Goal: Use online tool/utility: Utilize a website feature to perform a specific function

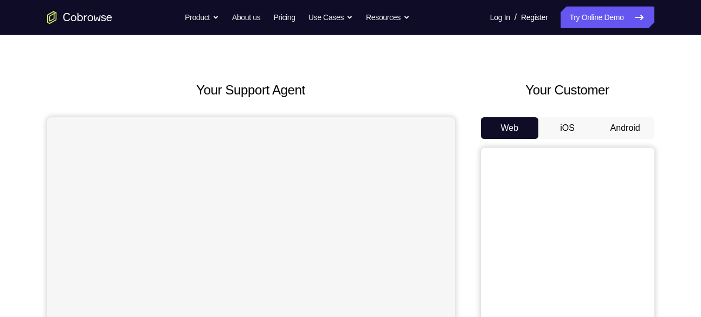
click at [639, 124] on button "Android" at bounding box center [626, 128] width 58 height 22
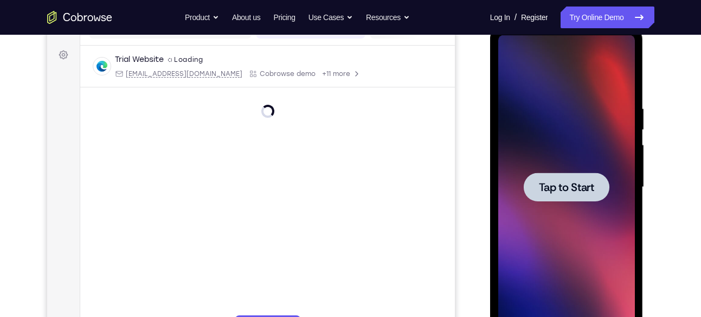
click at [558, 191] on span "Tap to Start" at bounding box center [566, 187] width 55 height 11
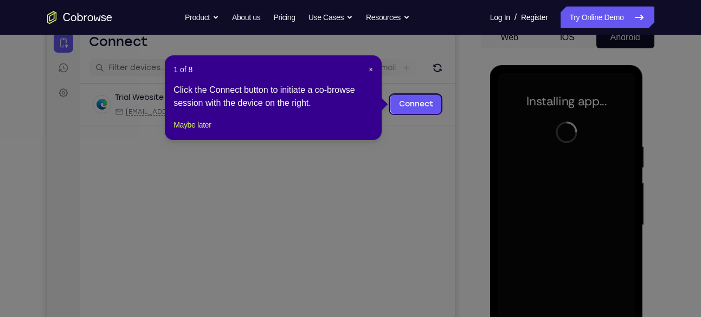
scroll to position [114, 0]
click at [369, 70] on span "×" at bounding box center [371, 70] width 4 height 9
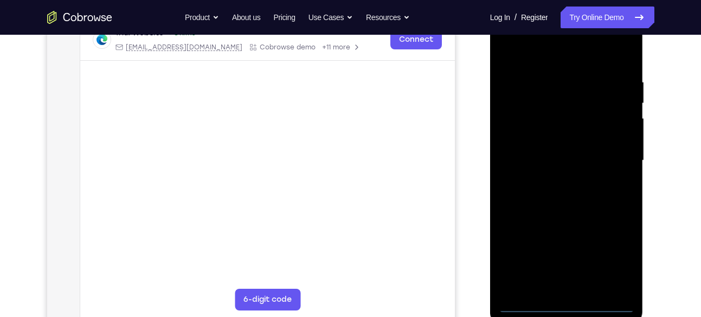
scroll to position [194, 0]
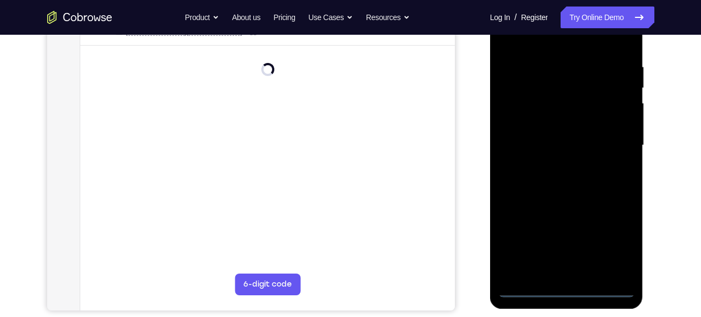
click at [567, 288] on div at bounding box center [566, 145] width 137 height 304
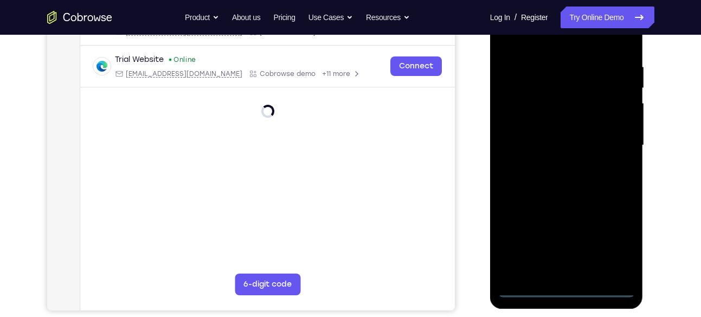
click at [620, 242] on div at bounding box center [566, 145] width 137 height 304
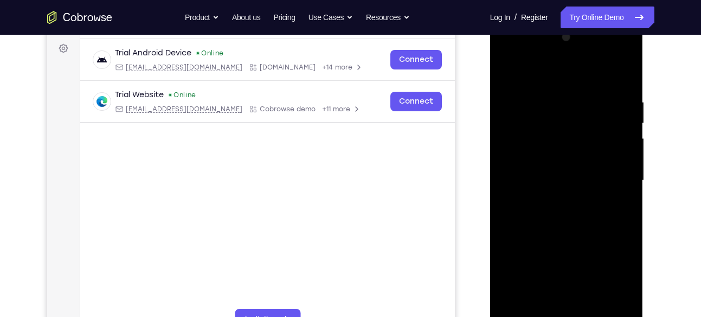
scroll to position [158, 0]
click at [544, 77] on div at bounding box center [566, 181] width 137 height 304
click at [521, 149] on div at bounding box center [566, 181] width 137 height 304
click at [562, 183] on div at bounding box center [566, 181] width 137 height 304
click at [544, 170] on div at bounding box center [566, 181] width 137 height 304
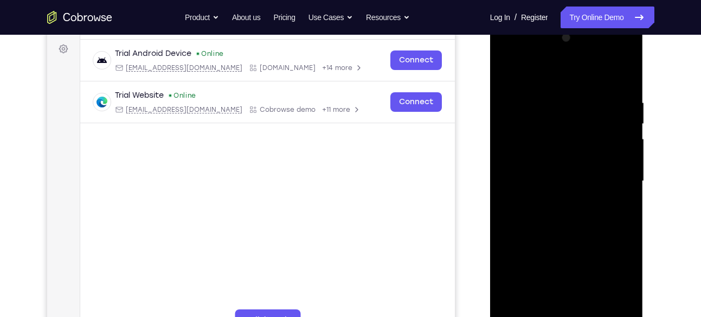
click at [556, 195] on div at bounding box center [566, 181] width 137 height 304
click at [572, 243] on div at bounding box center [566, 181] width 137 height 304
click at [566, 184] on div at bounding box center [566, 181] width 137 height 304
click at [621, 18] on link "Try Online Demo" at bounding box center [607, 18] width 93 height 22
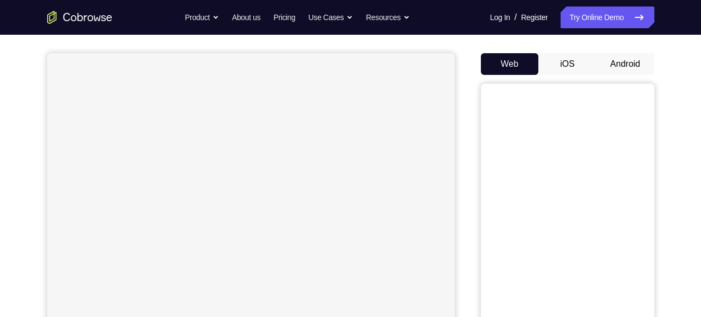
scroll to position [90, 0]
click at [619, 68] on button "Android" at bounding box center [626, 62] width 58 height 22
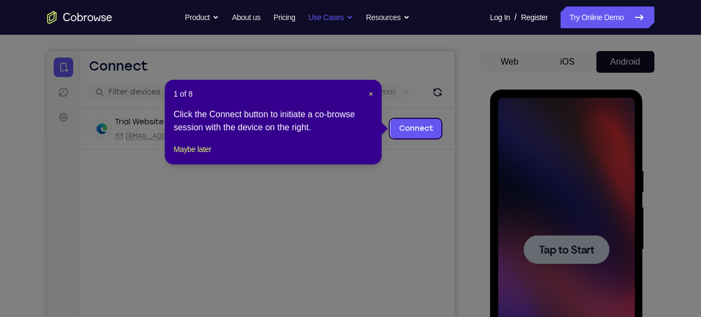
scroll to position [0, 0]
click at [369, 89] on span "×" at bounding box center [371, 93] width 4 height 9
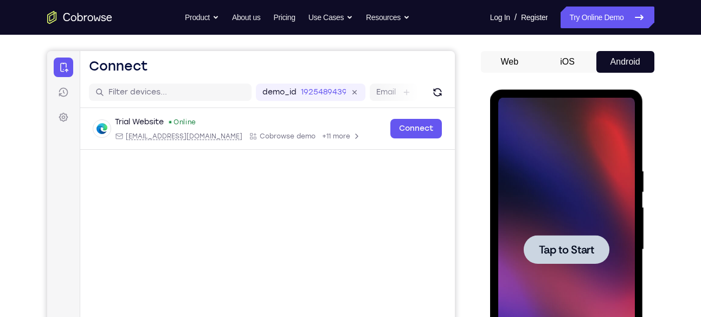
click at [552, 188] on div at bounding box center [566, 250] width 137 height 304
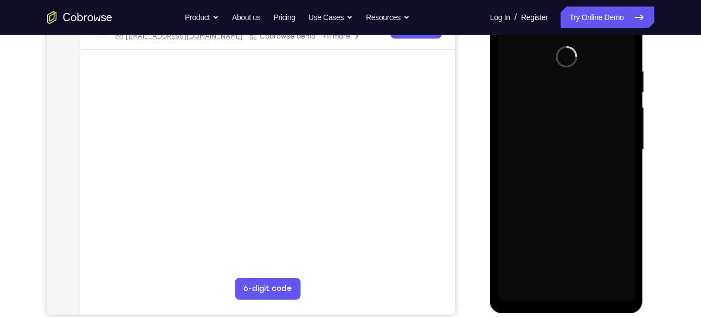
scroll to position [190, 0]
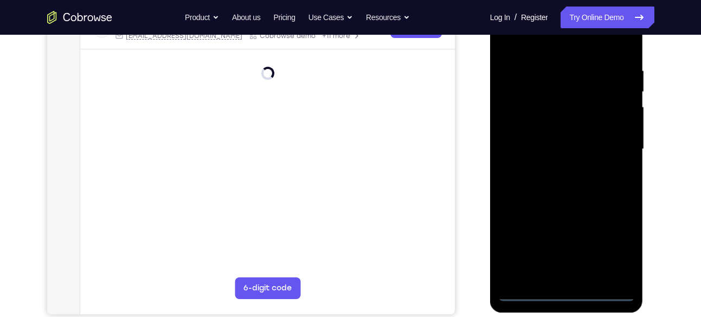
click at [567, 294] on div at bounding box center [566, 149] width 137 height 304
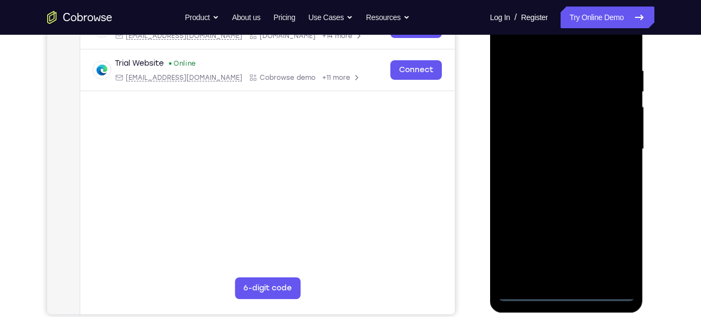
click at [617, 254] on div at bounding box center [566, 149] width 137 height 304
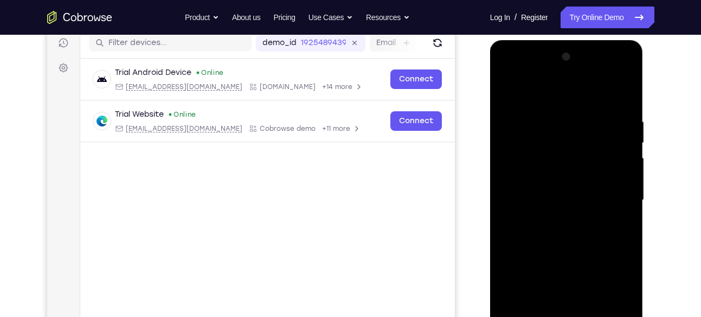
scroll to position [139, 0]
click at [534, 93] on div at bounding box center [566, 201] width 137 height 304
click at [524, 168] on div at bounding box center [566, 201] width 137 height 304
click at [555, 198] on div at bounding box center [566, 201] width 137 height 304
click at [541, 190] on div at bounding box center [566, 201] width 137 height 304
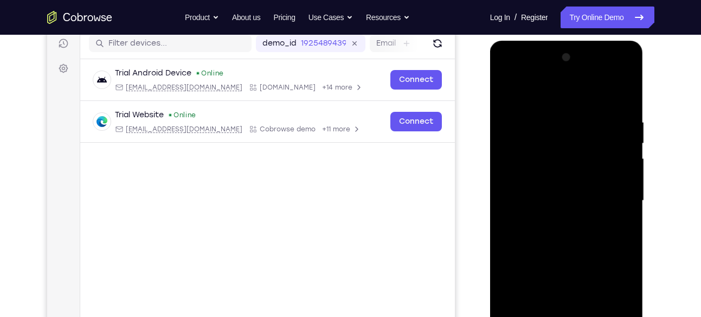
click at [548, 206] on div at bounding box center [566, 201] width 137 height 304
click at [574, 213] on div at bounding box center [566, 201] width 137 height 304
click at [578, 261] on div at bounding box center [566, 201] width 137 height 304
click at [574, 206] on div at bounding box center [566, 201] width 137 height 304
drag, startPoint x: 562, startPoint y: 99, endPoint x: 561, endPoint y: 57, distance: 41.8
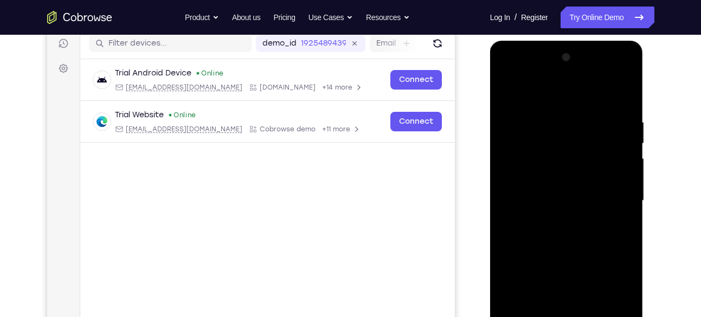
click at [561, 57] on div at bounding box center [566, 201] width 137 height 304
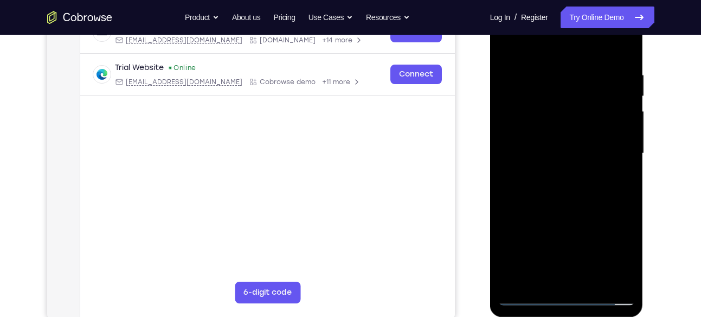
scroll to position [188, 0]
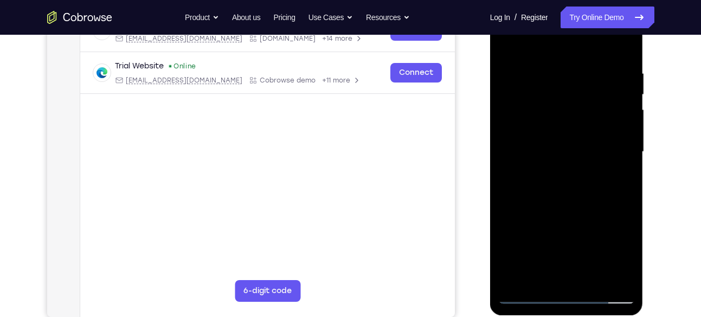
click at [529, 295] on div at bounding box center [566, 152] width 137 height 304
click at [561, 217] on div at bounding box center [566, 152] width 137 height 304
click at [562, 121] on div at bounding box center [566, 152] width 137 height 304
click at [567, 127] on div at bounding box center [566, 152] width 137 height 304
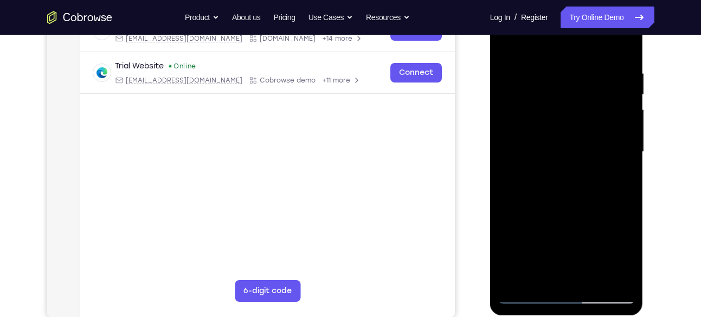
click at [569, 161] on div at bounding box center [566, 152] width 137 height 304
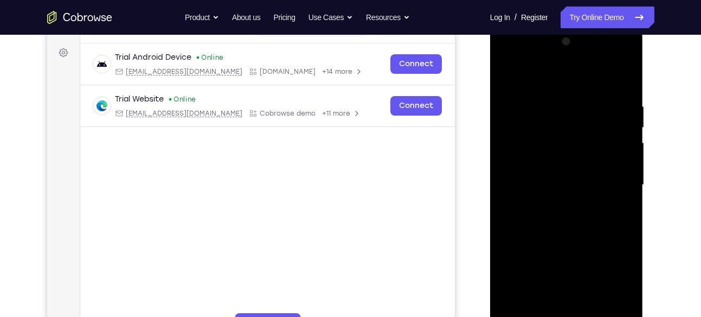
scroll to position [143, 0]
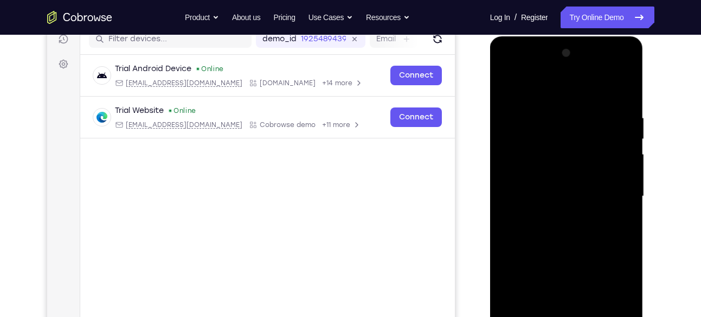
click at [552, 196] on div at bounding box center [566, 196] width 137 height 304
click at [582, 259] on div at bounding box center [566, 196] width 137 height 304
drag, startPoint x: 552, startPoint y: 85, endPoint x: 552, endPoint y: 37, distance: 47.2
click at [552, 37] on div at bounding box center [566, 197] width 153 height 323
click at [569, 72] on div at bounding box center [566, 196] width 137 height 304
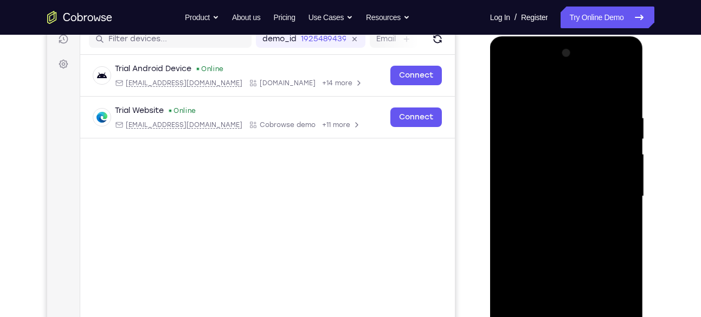
click at [571, 72] on div at bounding box center [566, 196] width 137 height 304
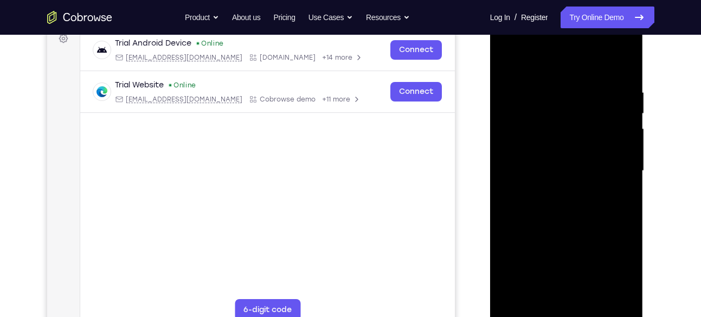
scroll to position [170, 0]
click at [553, 189] on div at bounding box center [566, 170] width 137 height 304
click at [563, 145] on div at bounding box center [566, 170] width 137 height 304
click at [546, 164] on div at bounding box center [566, 170] width 137 height 304
click at [560, 189] on div at bounding box center [566, 170] width 137 height 304
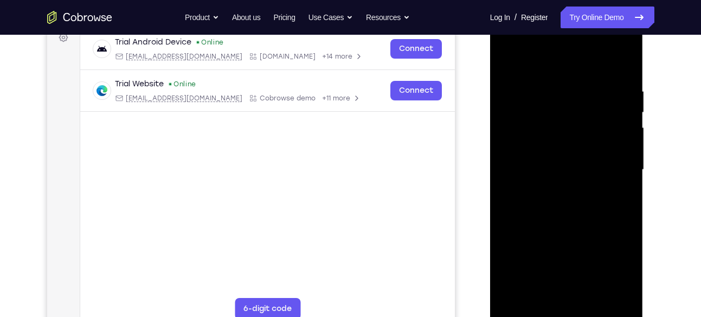
click at [569, 187] on div at bounding box center [566, 170] width 137 height 304
click at [573, 194] on div at bounding box center [566, 170] width 137 height 304
click at [603, 162] on div at bounding box center [566, 170] width 137 height 304
click at [606, 161] on div at bounding box center [566, 170] width 137 height 304
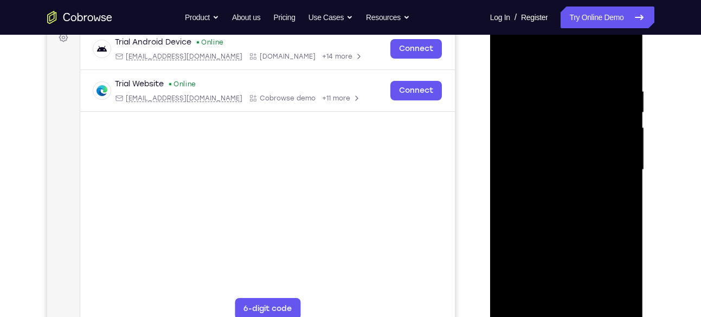
click at [559, 164] on div at bounding box center [566, 170] width 137 height 304
click at [572, 189] on div at bounding box center [566, 170] width 137 height 304
click at [585, 194] on div at bounding box center [566, 170] width 137 height 304
click at [593, 175] on div at bounding box center [566, 170] width 137 height 304
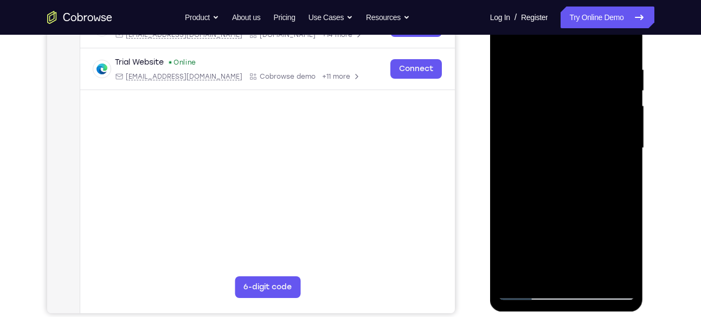
scroll to position [191, 0]
click at [565, 123] on div at bounding box center [566, 149] width 137 height 304
click at [564, 141] on div at bounding box center [566, 149] width 137 height 304
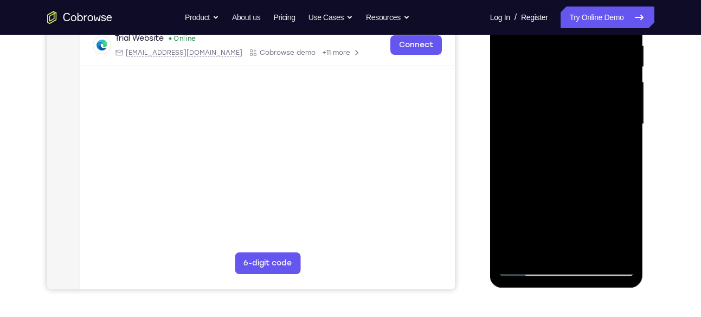
scroll to position [226, 0]
